Goal: Task Accomplishment & Management: Manage account settings

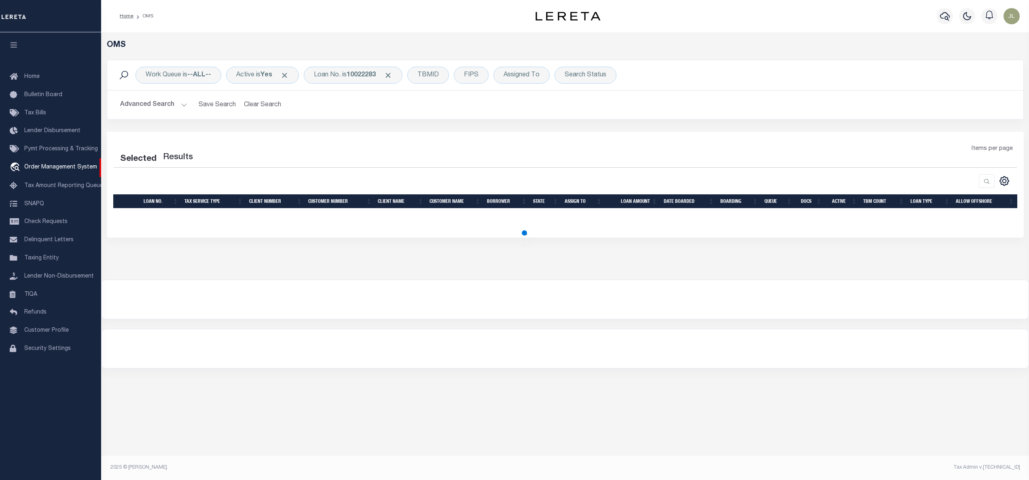
select select "200"
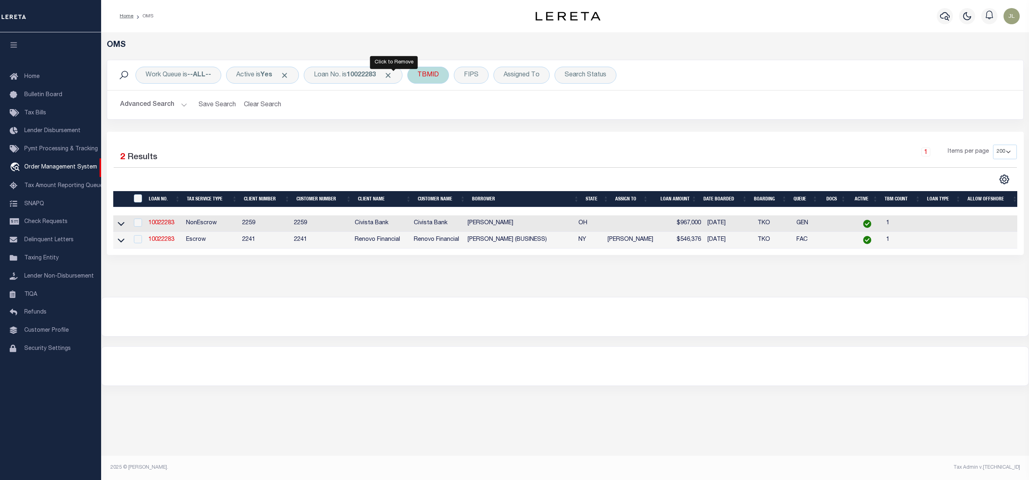
drag, startPoint x: 395, startPoint y: 73, endPoint x: 395, endPoint y: 79, distance: 6.5
click at [392, 74] on span "Click to Remove" at bounding box center [388, 75] width 8 height 8
click at [344, 80] on div "Loan No." at bounding box center [327, 75] width 47 height 17
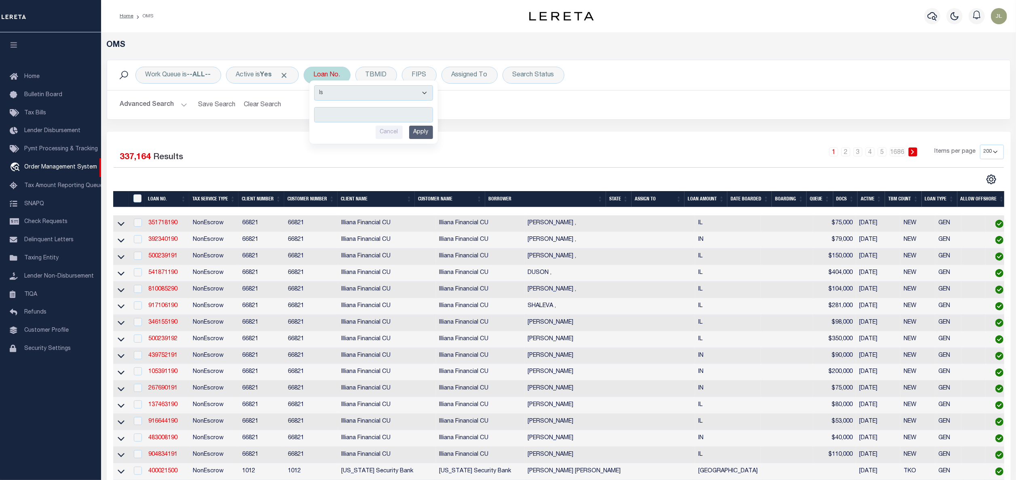
click at [333, 72] on div "Loan No. Is Contains Cancel Apply" at bounding box center [327, 75] width 47 height 17
type input "13725"
click at [426, 136] on input "Apply" at bounding box center [421, 132] width 24 height 13
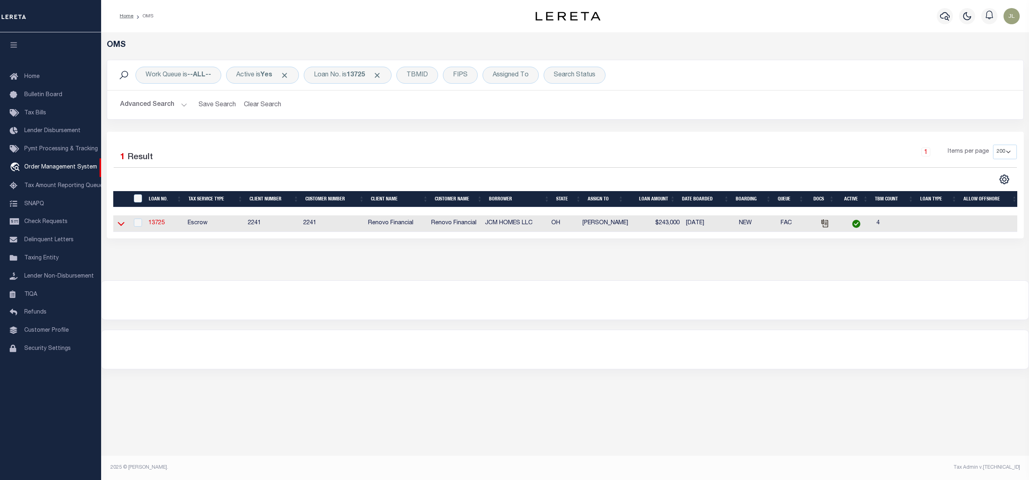
click at [119, 227] on icon at bounding box center [121, 224] width 7 height 8
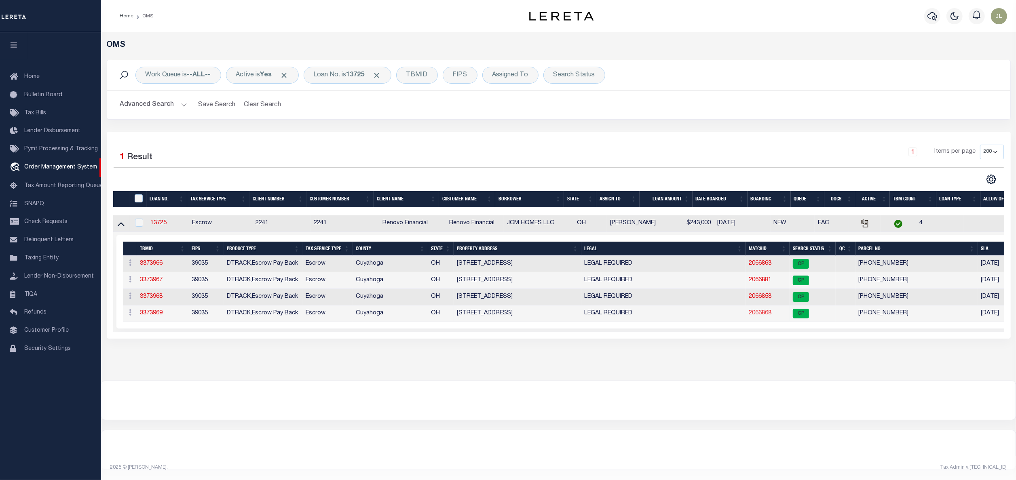
click at [762, 315] on link "2066868" at bounding box center [760, 314] width 23 height 6
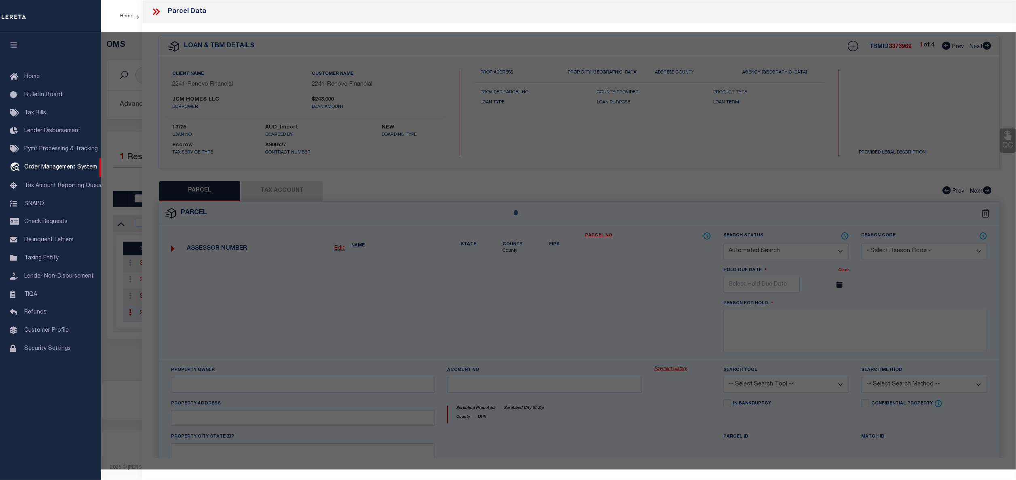
checkbox input "false"
select select "CP"
type input "JCM HOMES LLC"
select select "AGW"
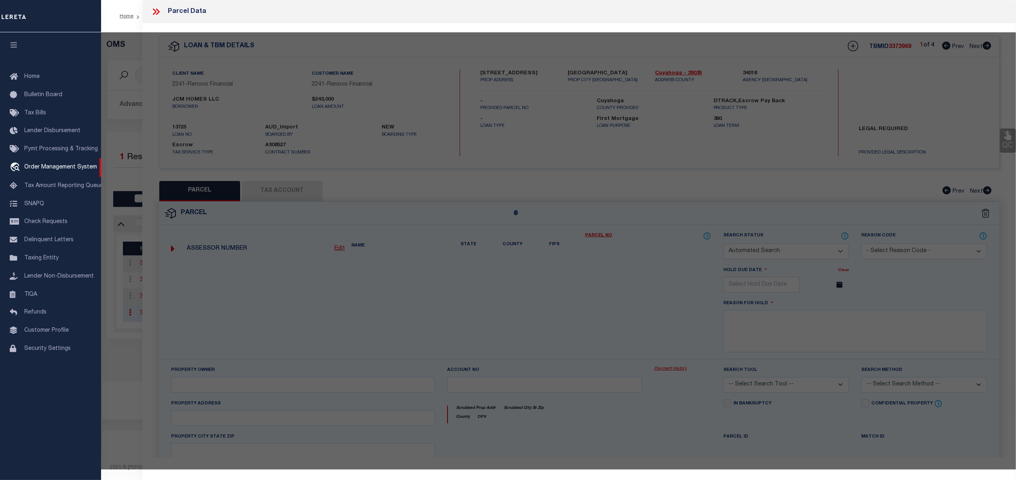
select select
type input "5321 BEECHWOOD AVE"
checkbox input "false"
type input "MAPLE HEIGHTS, OH 44137"
type textarea "14 MAPLEHTS 0988 ALL"
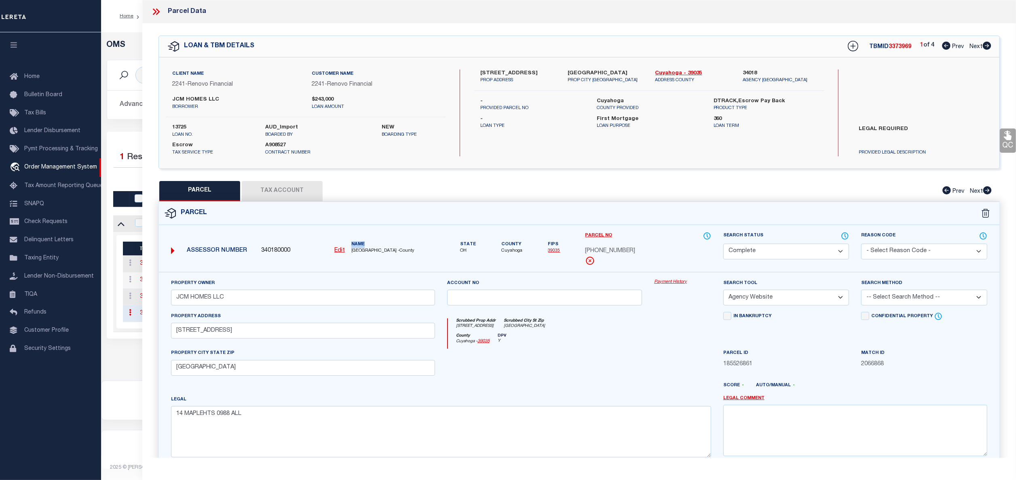
drag, startPoint x: 352, startPoint y: 247, endPoint x: 413, endPoint y: 247, distance: 61.5
click at [413, 247] on label "Name" at bounding box center [393, 244] width 84 height 7
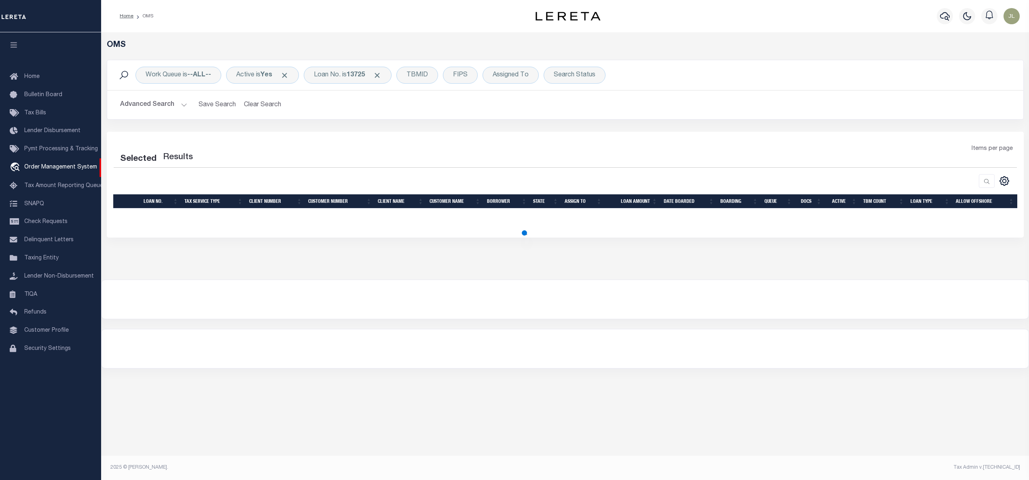
select select "200"
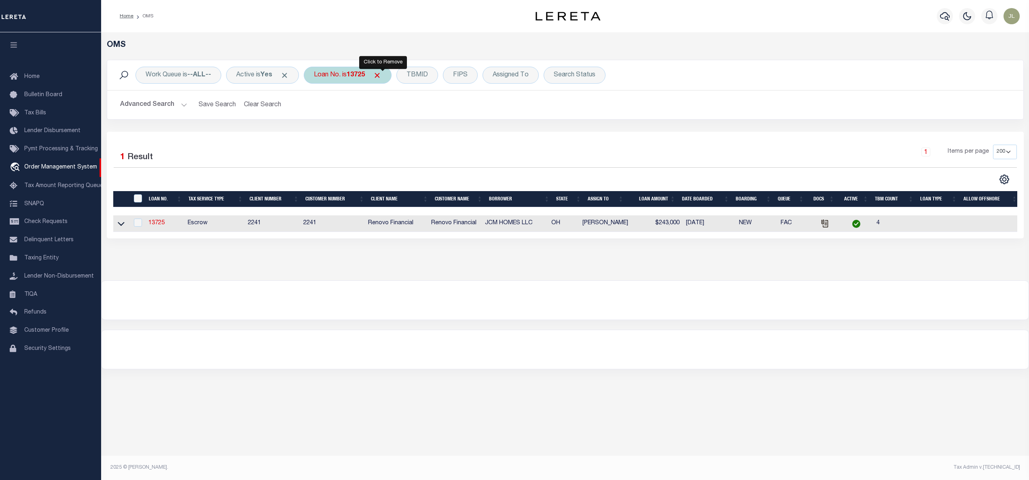
click at [381, 75] on span "Click to Remove" at bounding box center [377, 75] width 8 height 8
click at [330, 76] on div "Loan No." at bounding box center [327, 75] width 47 height 17
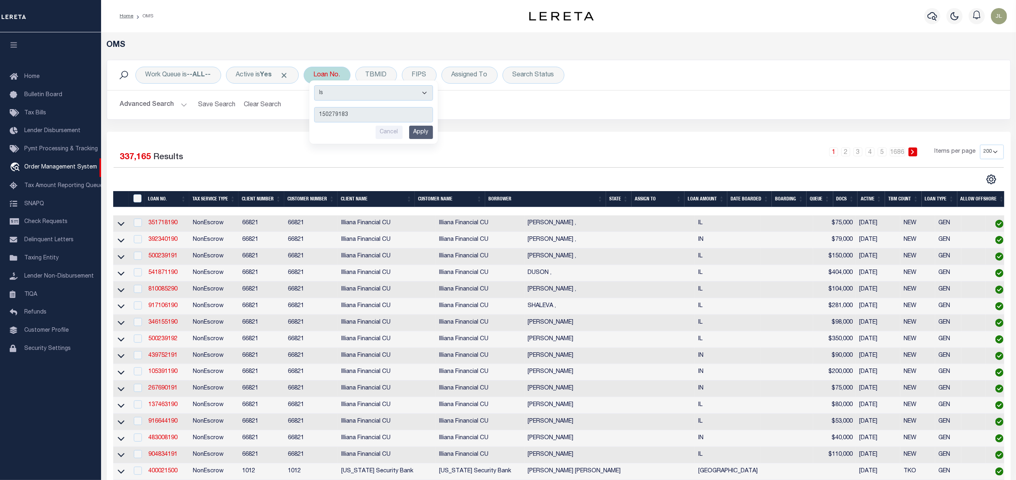
type input "150279183"
click at [425, 129] on input "Apply" at bounding box center [421, 132] width 24 height 13
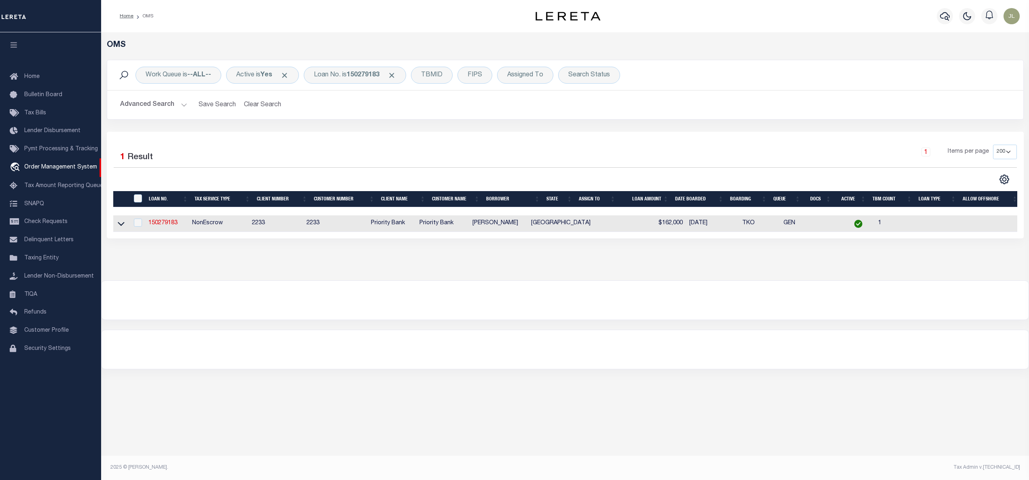
drag, startPoint x: 120, startPoint y: 225, endPoint x: 620, endPoint y: 369, distance: 519.8
click at [120, 225] on icon at bounding box center [121, 224] width 7 height 8
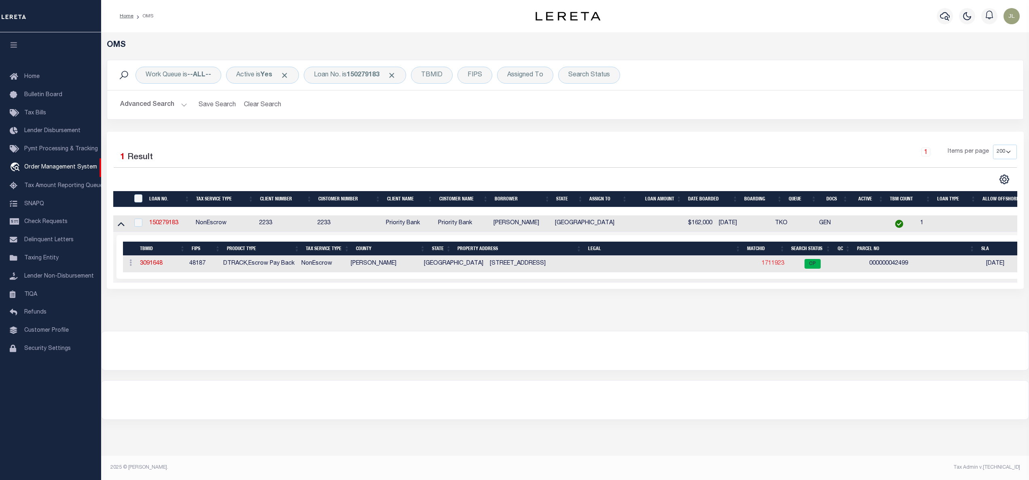
click at [761, 266] on link "1711923" at bounding box center [772, 264] width 23 height 6
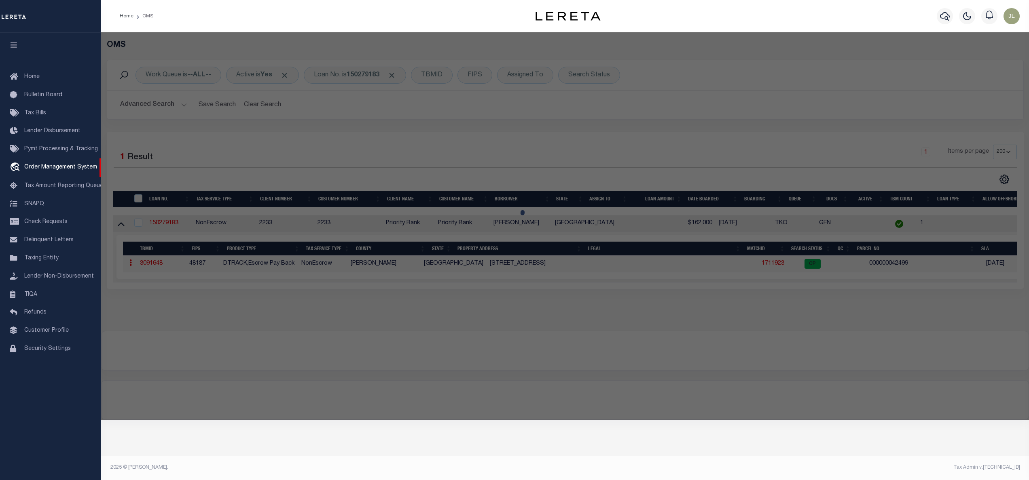
checkbox input "false"
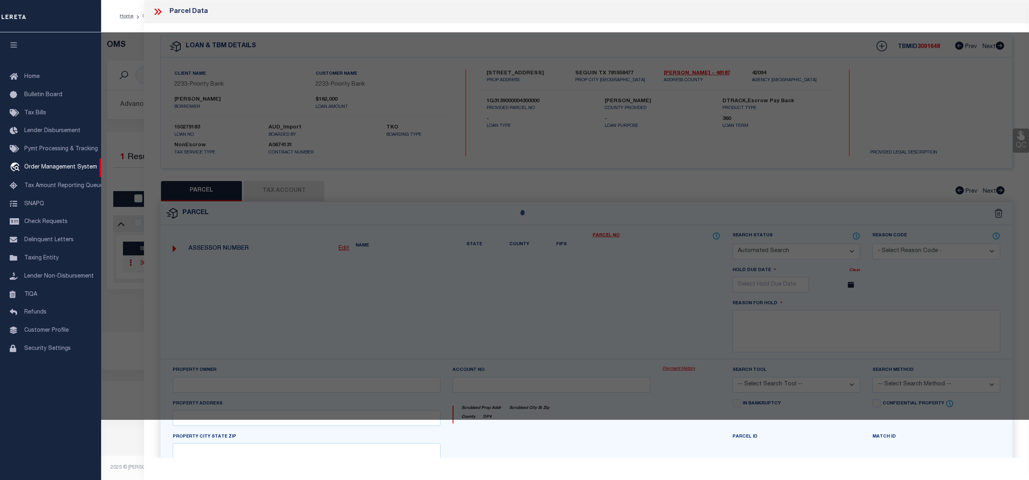
select select "CP"
type input "TORRES RUDY JR & JEANETTE P"
type input "153 STAGECOACH HILL DR"
checkbox input "false"
type textarea "STAGECOACH HILL, LOT 43"
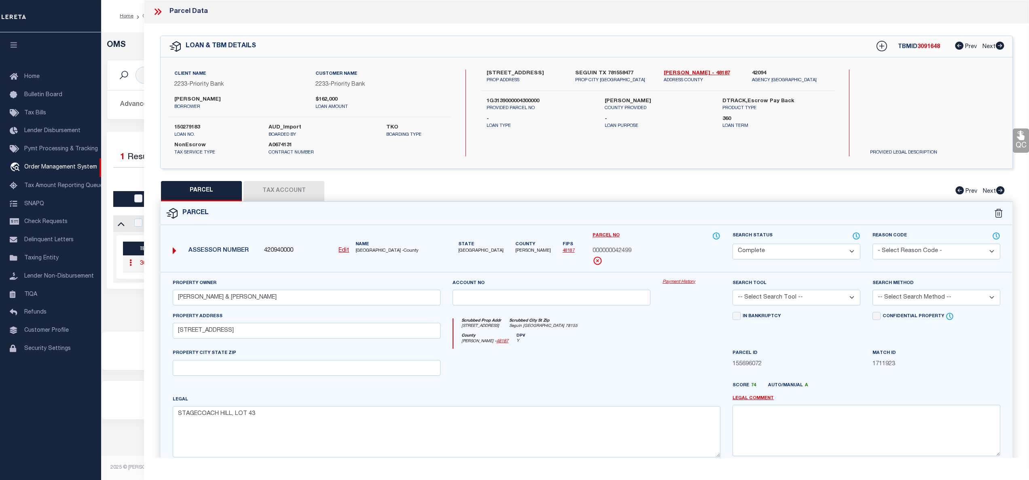
click at [684, 281] on link "Payment History" at bounding box center [691, 282] width 58 height 7
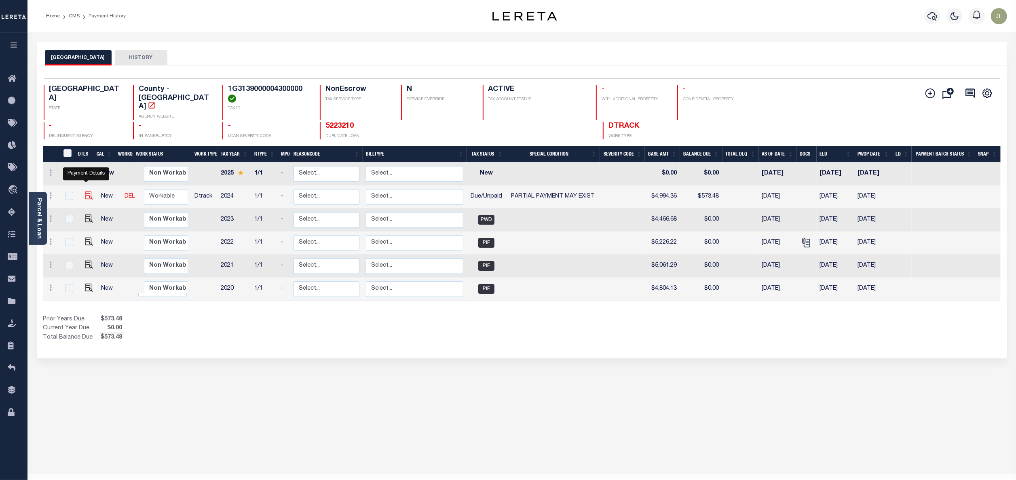
click at [86, 192] on img "" at bounding box center [89, 196] width 8 height 8
checkbox input "true"
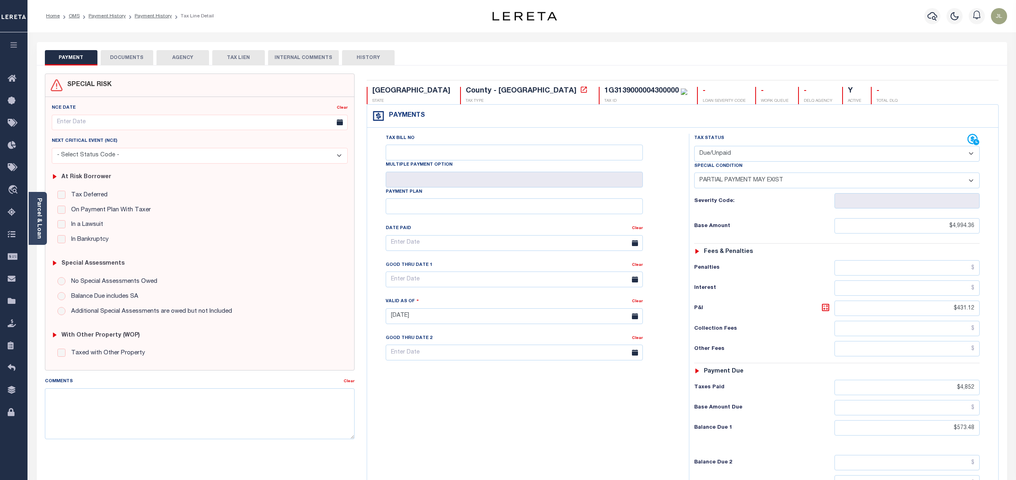
select select "DUE"
select select "15"
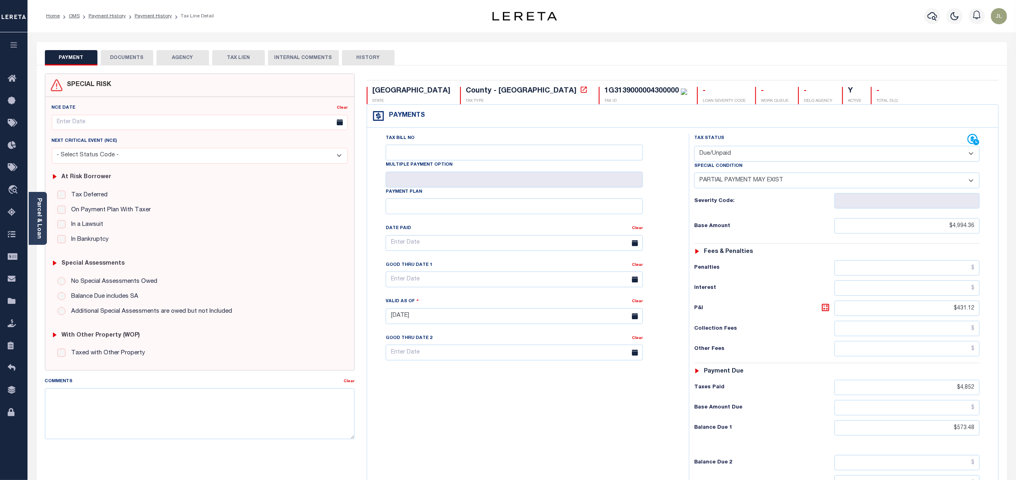
click at [747, 155] on select "- Select Status Code - Open Due/Unpaid Paid Incomplete No Tax Due Internal Refu…" at bounding box center [837, 154] width 286 height 16
select select "PYD"
click at [694, 147] on select "- Select Status Code - Open Due/Unpaid Paid Incomplete No Tax Due Internal Refu…" at bounding box center [837, 154] width 286 height 16
select select "0"
type input "10/08/2025"
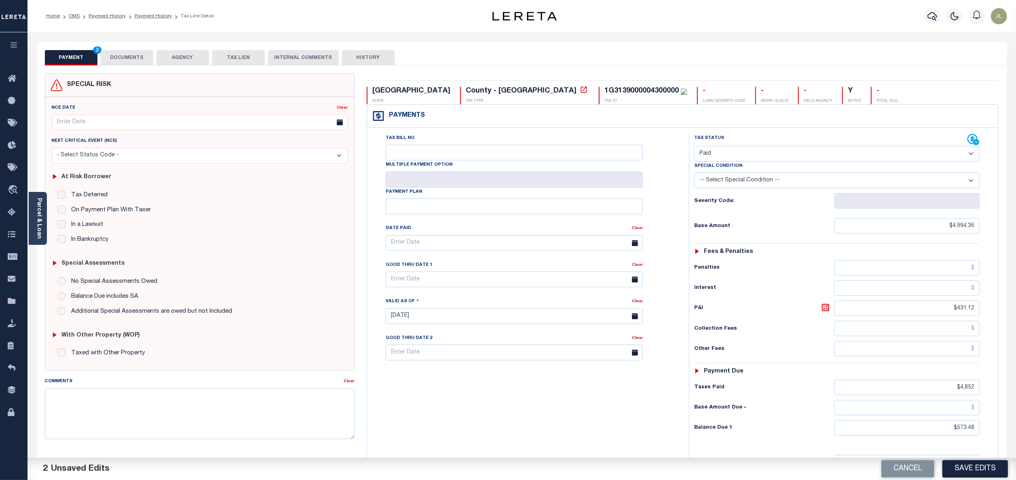
scroll to position [121, 0]
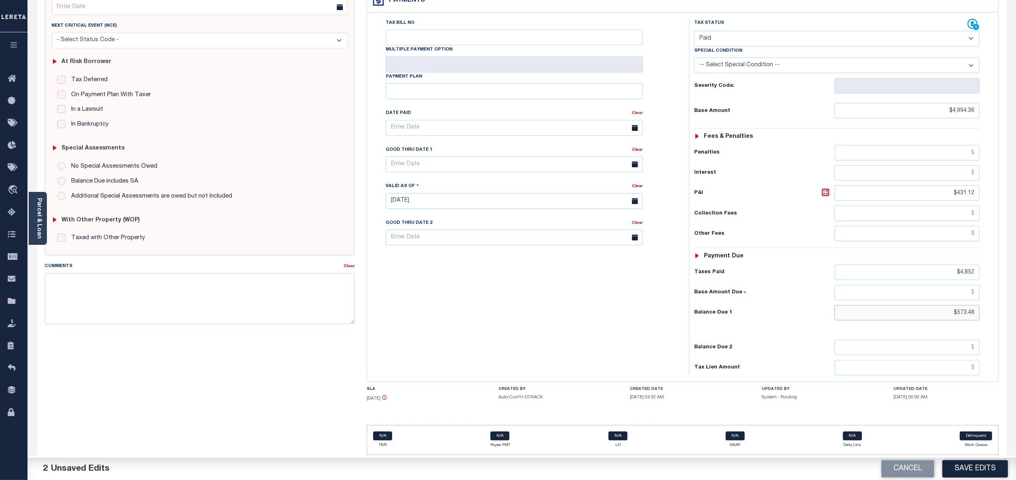
drag, startPoint x: 958, startPoint y: 310, endPoint x: 986, endPoint y: 310, distance: 27.9
click at [986, 310] on div "Tax Status Status - Select Status Code -" at bounding box center [840, 197] width 302 height 357
type input "$0.00"
click at [974, 466] on button "Save Edits" at bounding box center [976, 469] width 66 height 17
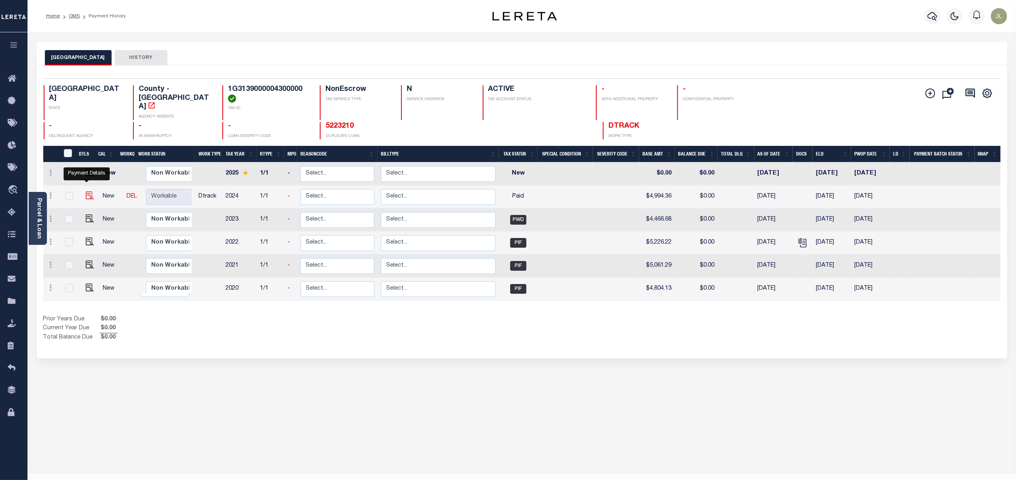
click at [86, 192] on img "" at bounding box center [90, 196] width 8 height 8
checkbox input "true"
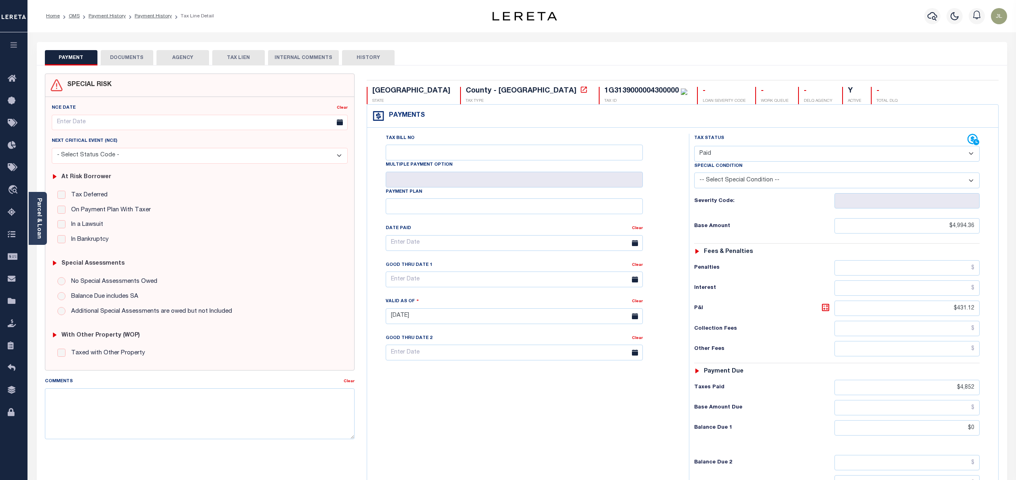
select select "PYD"
click at [135, 61] on button "DOCUMENTS" at bounding box center [127, 57] width 53 height 15
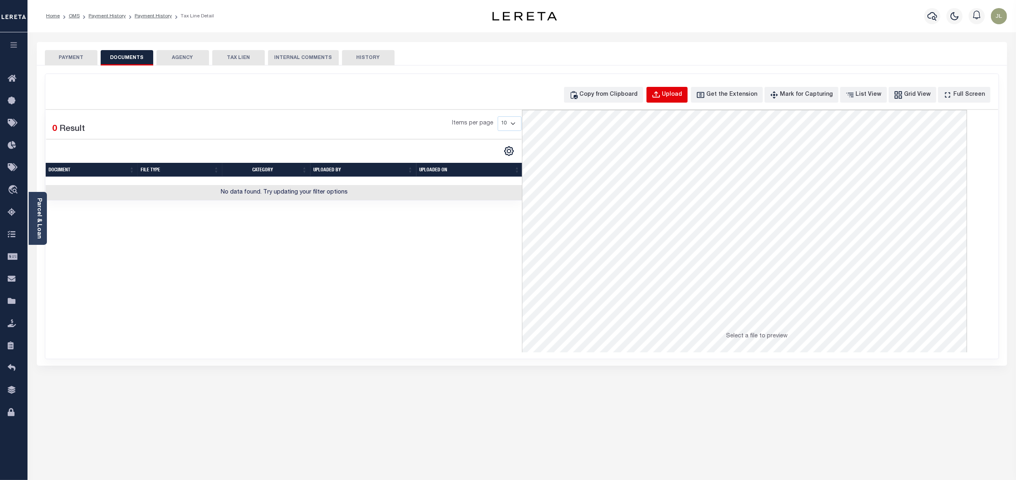
click at [678, 97] on div "Upload" at bounding box center [672, 95] width 20 height 9
select select "POP"
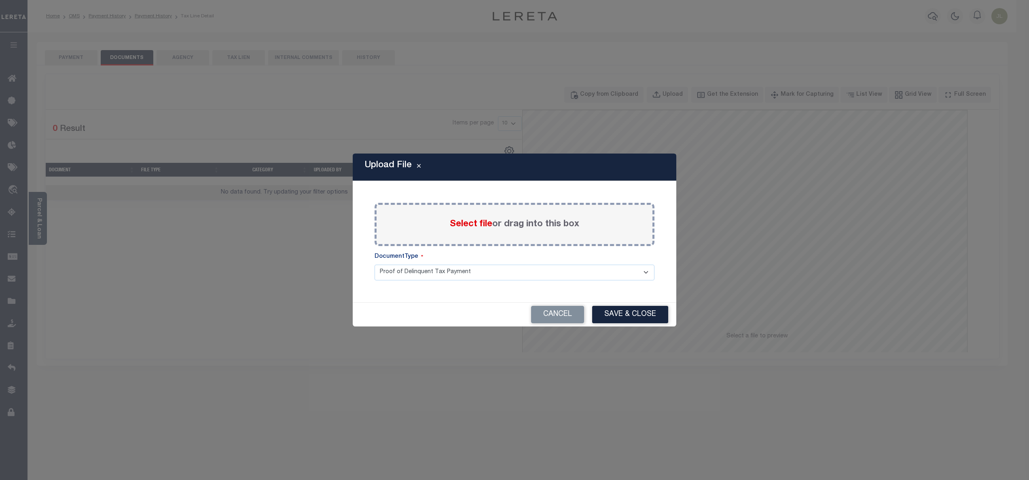
click at [489, 227] on span "Select file" at bounding box center [471, 224] width 42 height 9
click at [0, 0] on input "Select file or drag into this box" at bounding box center [0, 0] width 0 height 0
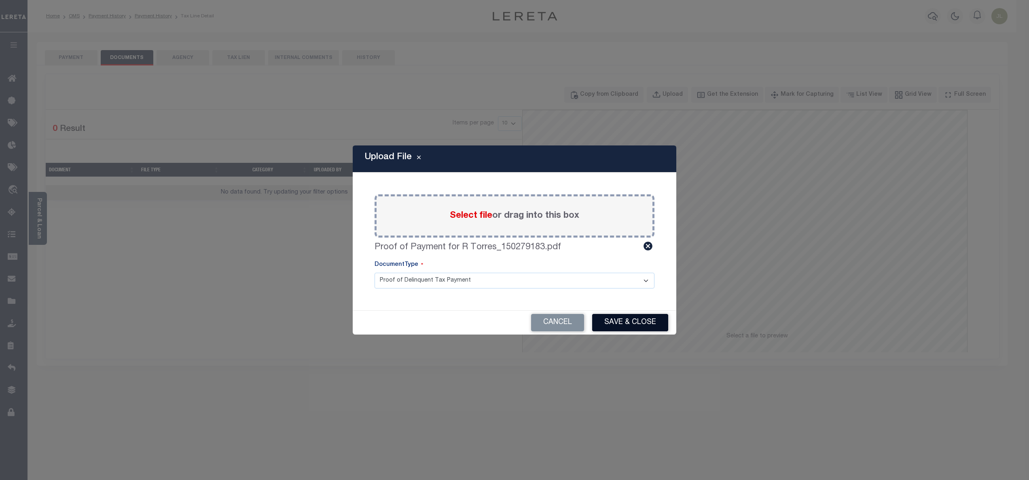
click at [628, 328] on button "Save & Close" at bounding box center [630, 322] width 76 height 17
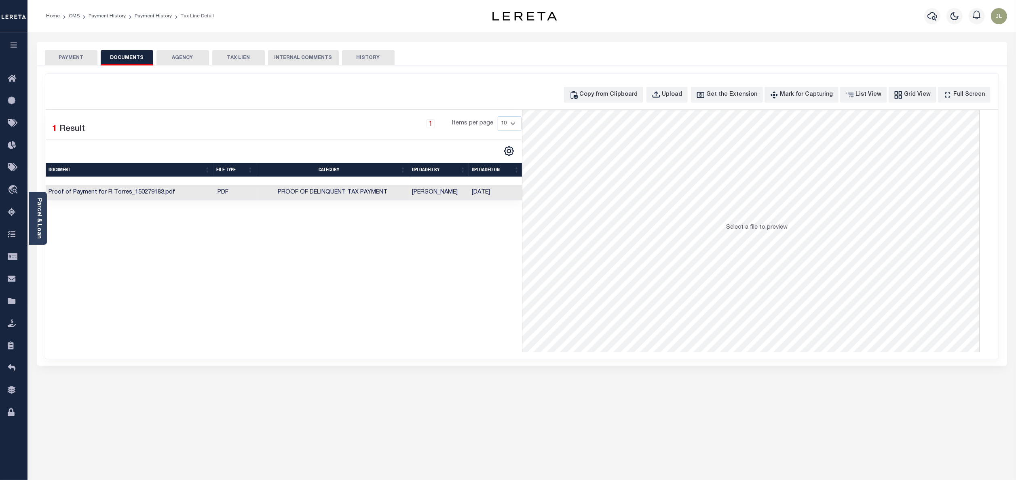
click at [446, 188] on td "[PERSON_NAME]" at bounding box center [439, 193] width 60 height 16
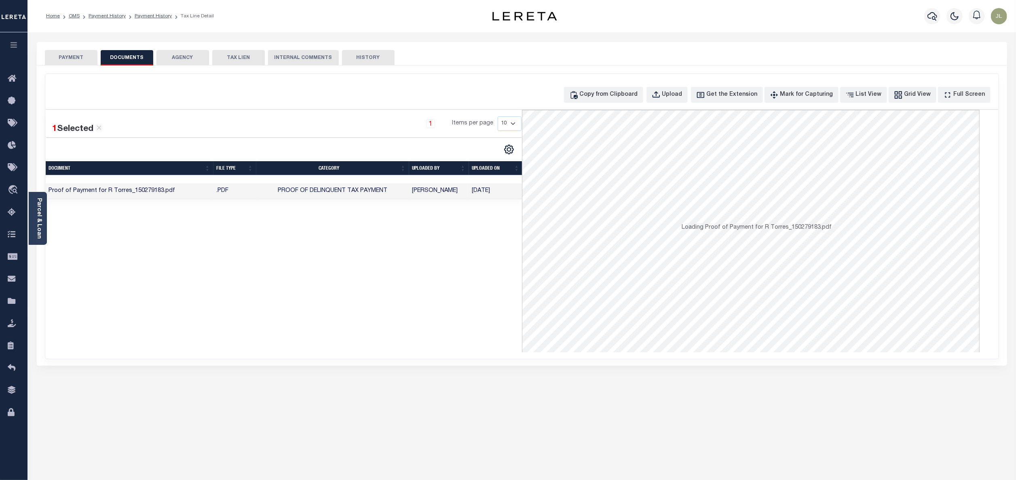
click at [446, 192] on td "[PERSON_NAME]" at bounding box center [439, 192] width 60 height 16
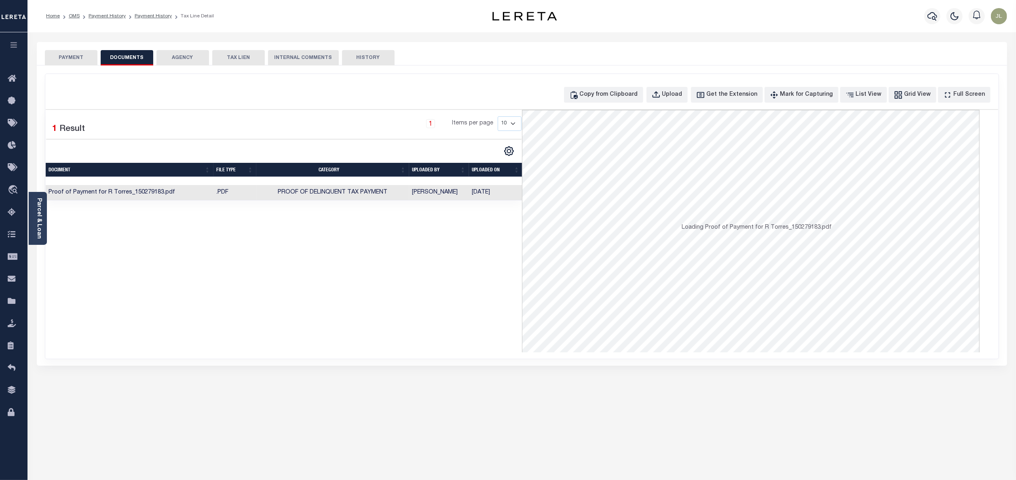
click at [446, 192] on td "[PERSON_NAME]" at bounding box center [439, 193] width 60 height 16
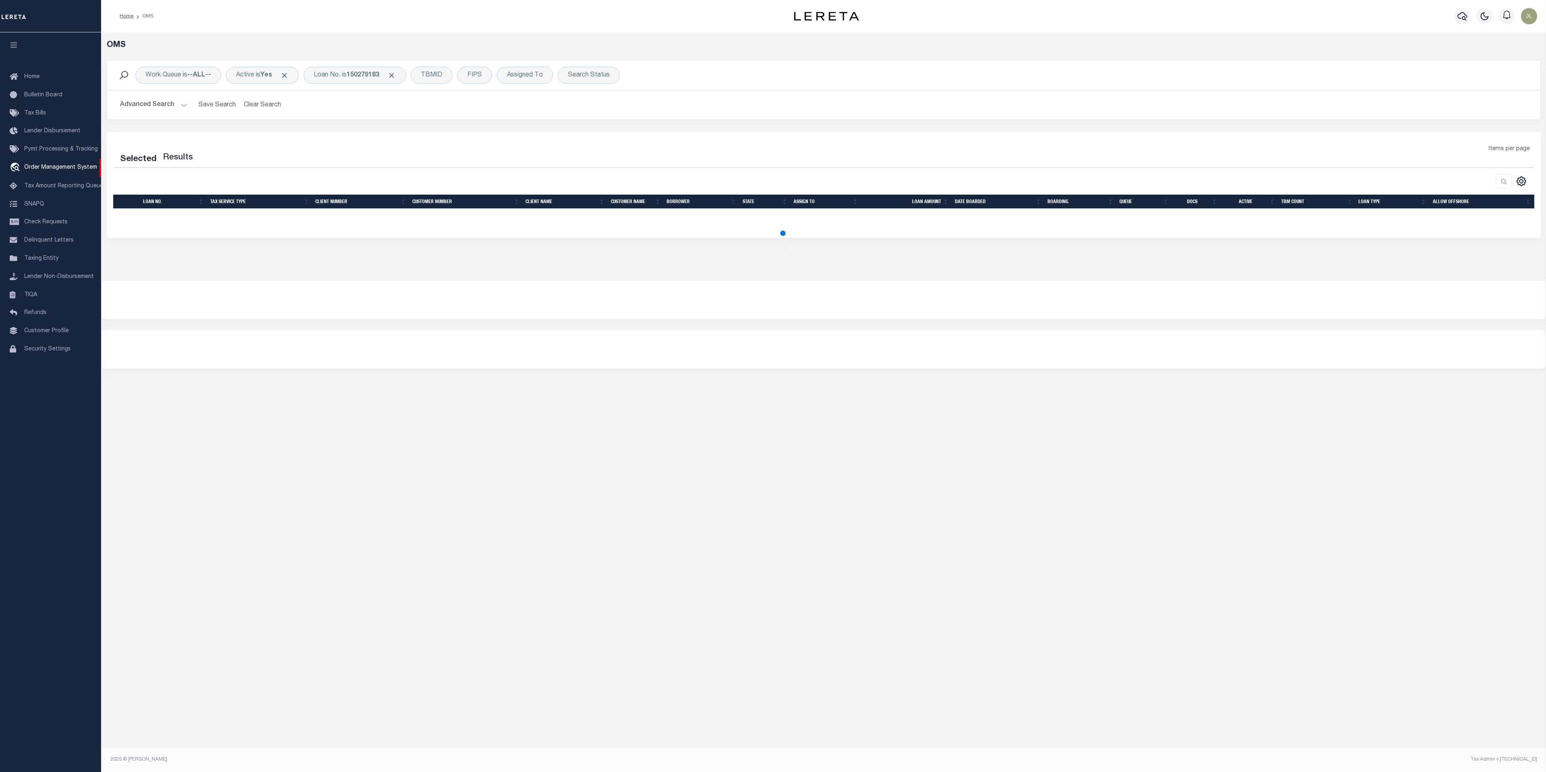
select select "200"
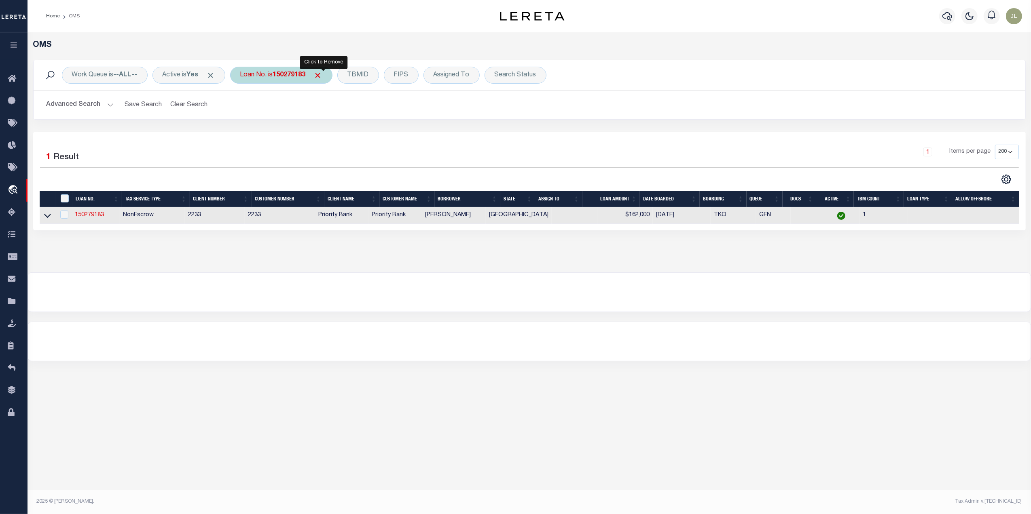
click at [322, 76] on span "Click to Remove" at bounding box center [318, 75] width 8 height 8
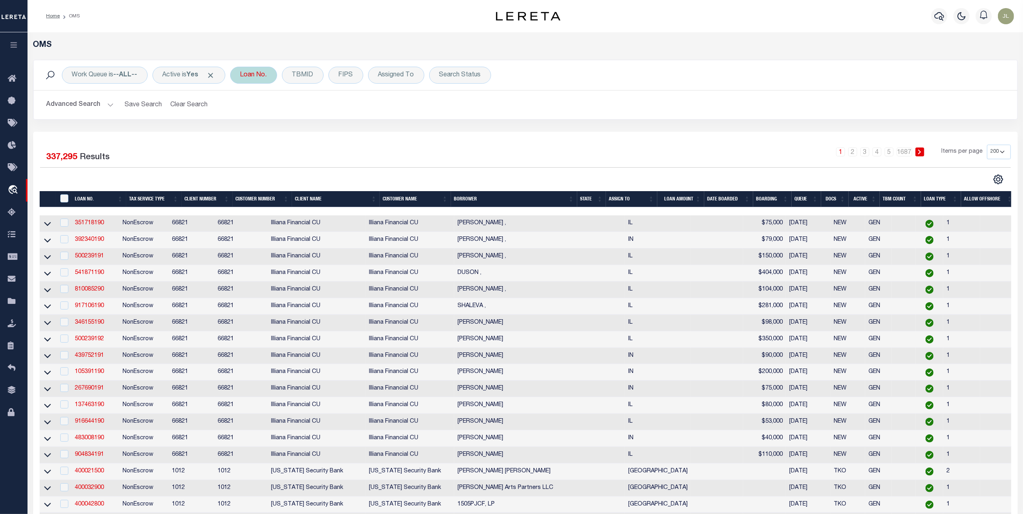
click at [254, 74] on div "Loan No." at bounding box center [253, 75] width 47 height 17
type input "13725"
click at [346, 133] on input "Apply" at bounding box center [348, 132] width 24 height 13
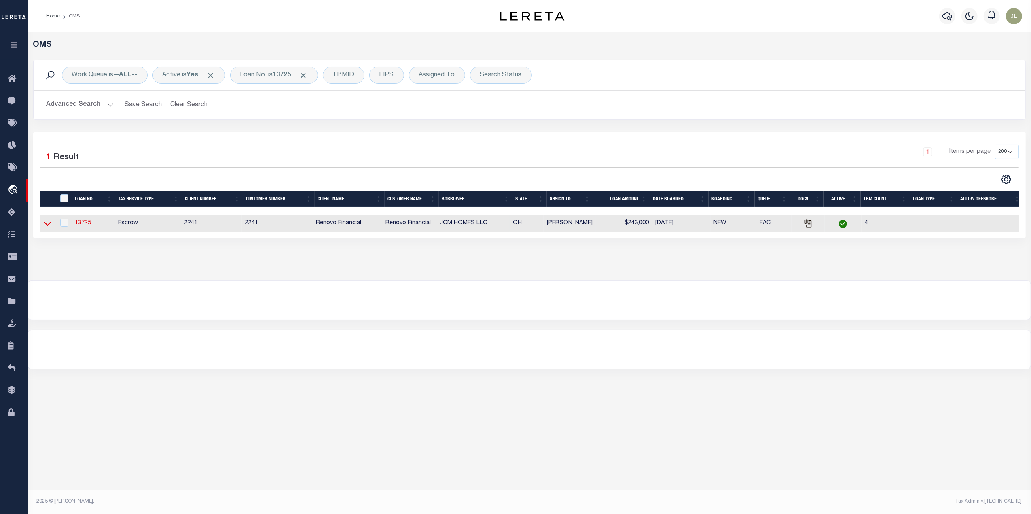
click at [46, 228] on icon at bounding box center [47, 224] width 7 height 8
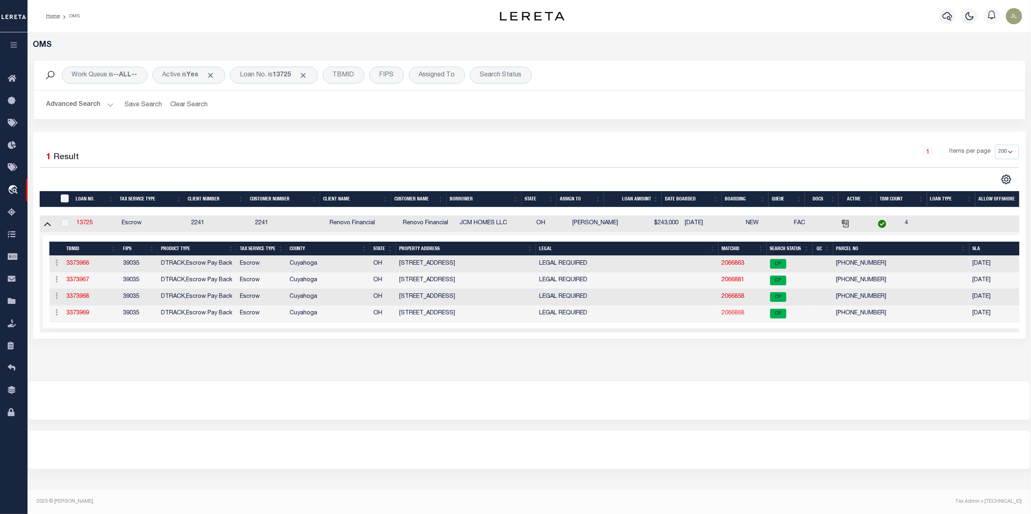
click at [730, 316] on link "2066868" at bounding box center [732, 314] width 23 height 6
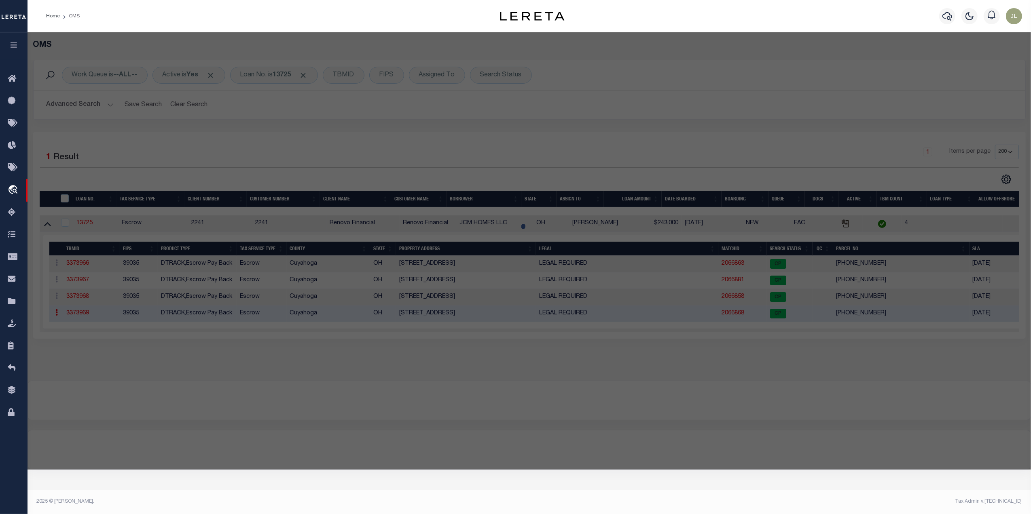
checkbox input "false"
select select "CP"
type input "JCM HOMES LLC"
select select "AGW"
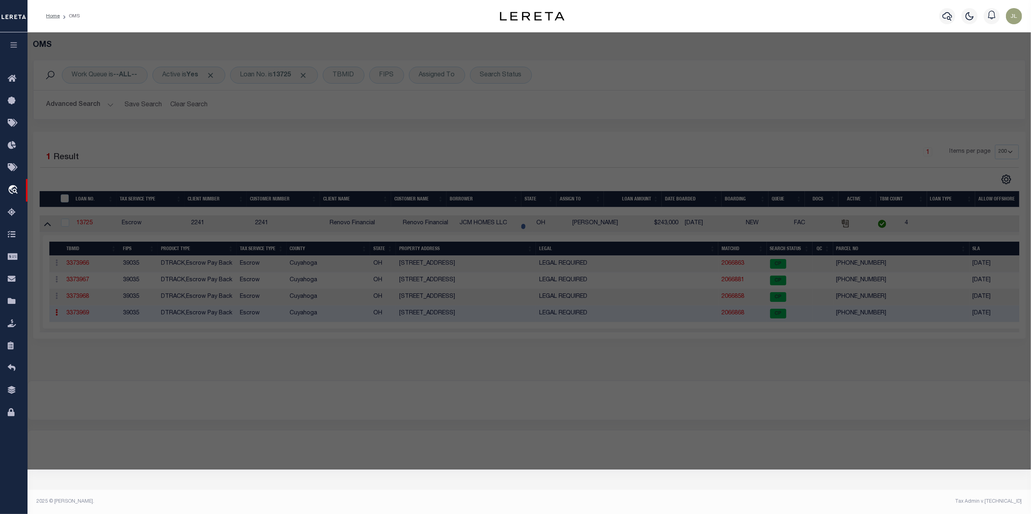
select select
type input "5321 BEECHWOOD AVE"
checkbox input "false"
type input "MAPLE HEIGHTS, OH 44137"
type textarea "14 MAPLEHTS 0988 ALL"
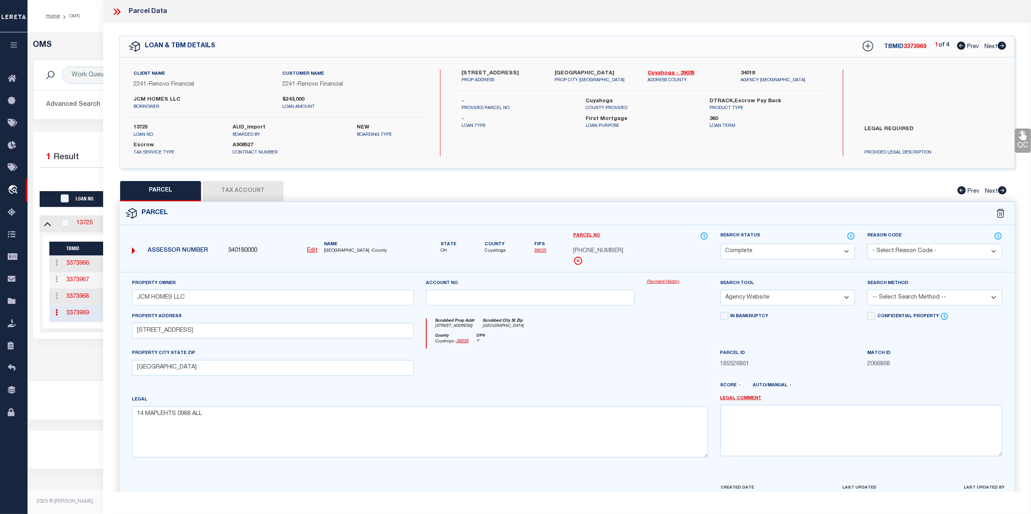
click at [670, 283] on link "Payment History" at bounding box center [677, 282] width 61 height 7
